Goal: Task Accomplishment & Management: Use online tool/utility

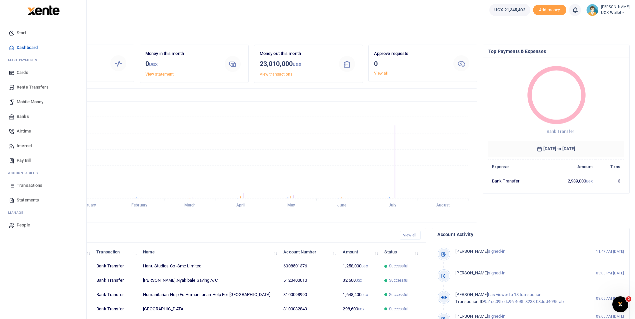
click at [28, 201] on span "Statements" at bounding box center [28, 200] width 22 height 7
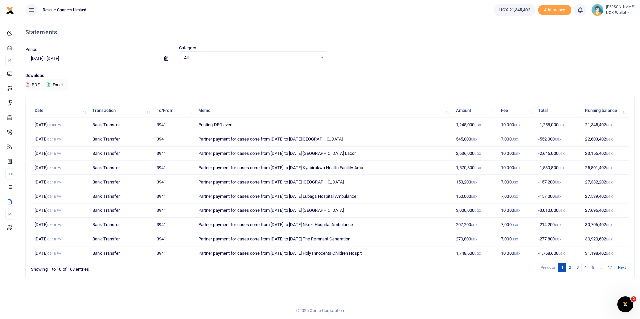
click at [166, 59] on icon at bounding box center [166, 58] width 4 height 4
click at [46, 142] on li "Custom Range" at bounding box center [49, 144] width 47 height 10
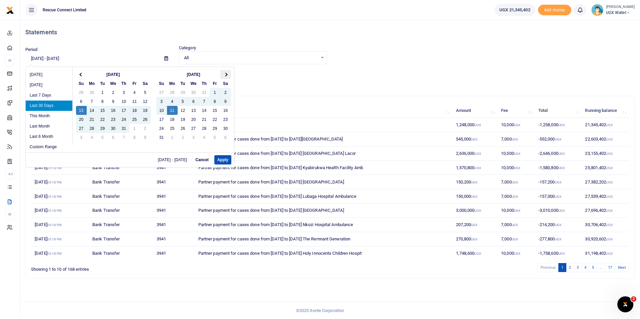
click at [225, 73] on span at bounding box center [226, 75] width 4 height 4
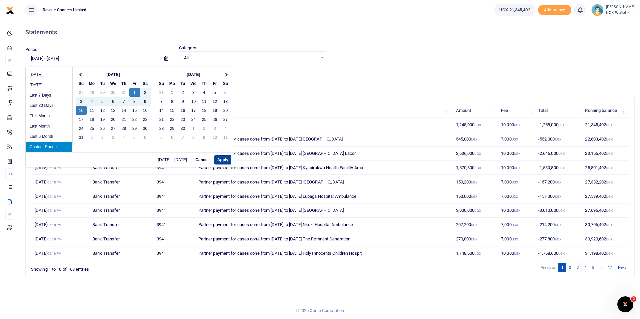
click at [222, 158] on button "Apply" at bounding box center [222, 159] width 17 height 9
type input "[DATE] - [DATE]"
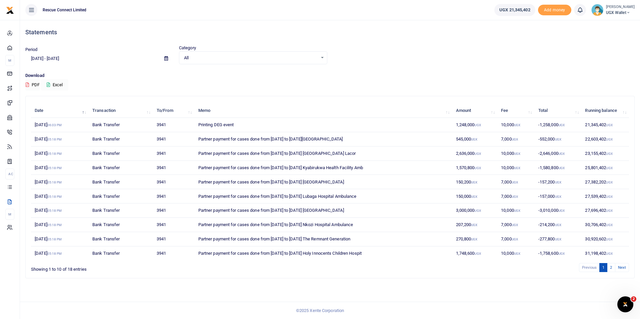
click at [59, 85] on button "Excel" at bounding box center [54, 84] width 27 height 11
